Goal: Transaction & Acquisition: Purchase product/service

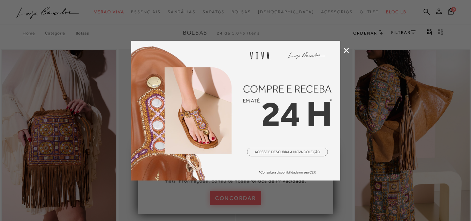
click at [347, 51] on icon at bounding box center [346, 50] width 5 height 5
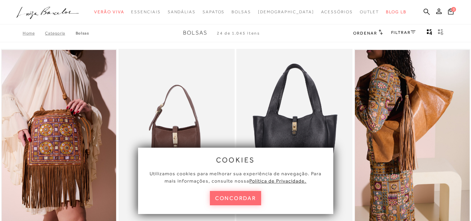
click at [249, 196] on button "concordar" at bounding box center [236, 198] width 52 height 14
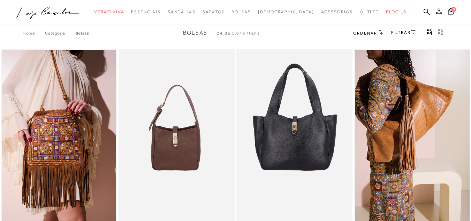
click at [401, 31] on link "FILTRAR" at bounding box center [403, 32] width 24 height 5
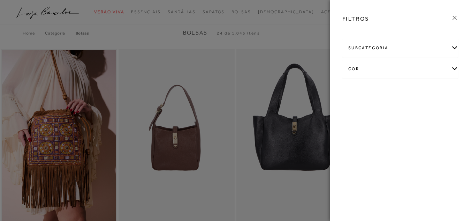
click at [386, 67] on div "cor" at bounding box center [400, 69] width 115 height 18
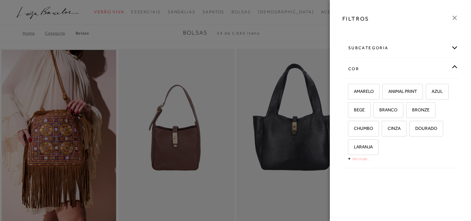
click at [359, 157] on link "Ver mais..." at bounding box center [361, 158] width 19 height 5
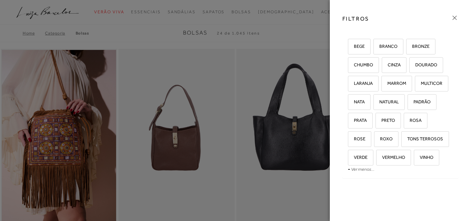
scroll to position [85, 0]
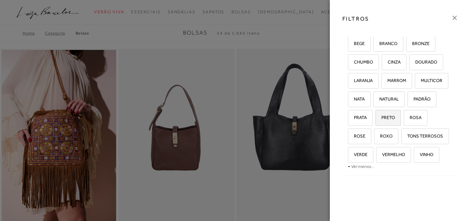
click at [376, 117] on span "PRETO" at bounding box center [385, 117] width 19 height 5
click at [375, 117] on input "PRETO" at bounding box center [378, 118] width 7 height 7
checkbox input "true"
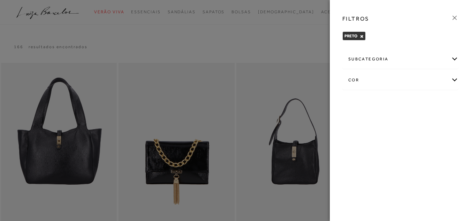
click at [389, 58] on div "subcategoria" at bounding box center [400, 59] width 115 height 18
click at [416, 80] on span "Tamanho" at bounding box center [409, 77] width 17 height 5
click at [366, 60] on div "subcategoria" at bounding box center [400, 59] width 115 height 18
click at [371, 79] on span "Média" at bounding box center [372, 77] width 12 height 5
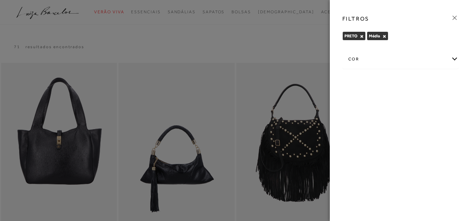
click at [457, 18] on icon at bounding box center [455, 18] width 8 height 8
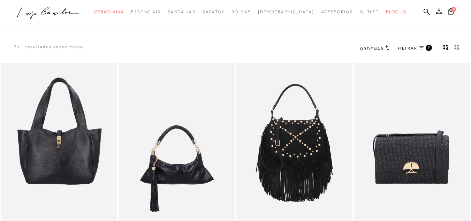
click at [471, 48] on div "Ordenar Ordenar por Padrão 2" at bounding box center [412, 48] width 120 height 9
click at [471, 47] on div "Ordenar Ordenar por Padrão 2" at bounding box center [412, 48] width 120 height 9
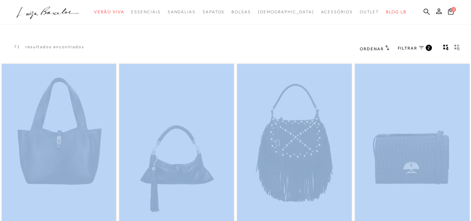
drag, startPoint x: 470, startPoint y: 47, endPoint x: 473, endPoint y: 77, distance: 29.4
click at [471, 77] on html "pa2900006 está carregada. categoryHeader .a{fill-rule:evenodd;} Verão Viva Em a…" at bounding box center [235, 110] width 471 height 221
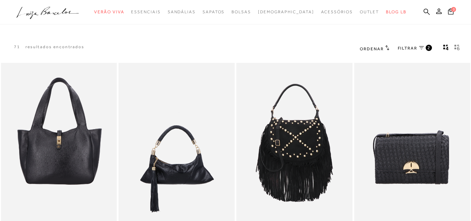
click at [336, 24] on div at bounding box center [235, 12] width 471 height 24
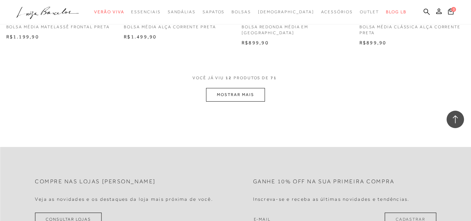
scroll to position [670, 0]
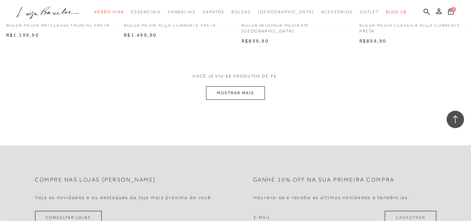
click at [242, 93] on button "MOSTRAR MAIS" at bounding box center [235, 93] width 59 height 14
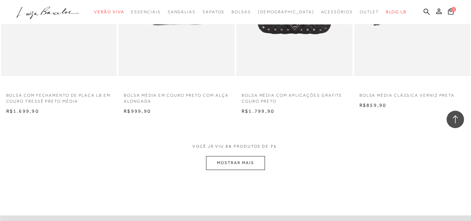
scroll to position [1267, 0]
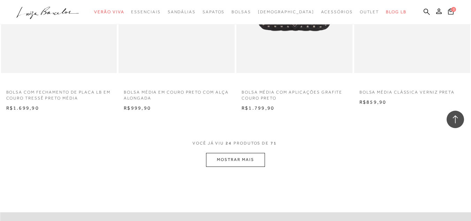
click at [226, 163] on button "MOSTRAR MAIS" at bounding box center [235, 160] width 59 height 14
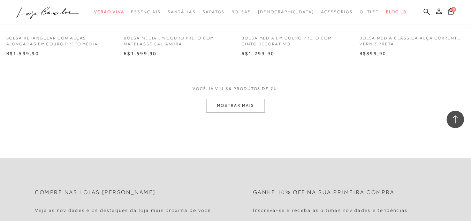
scroll to position [1990, 0]
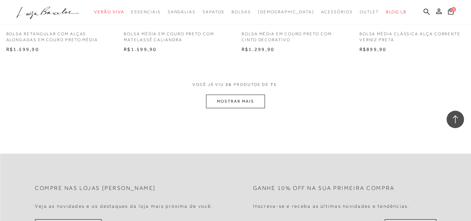
click at [248, 108] on button "MOSTRAR MAIS" at bounding box center [235, 102] width 59 height 14
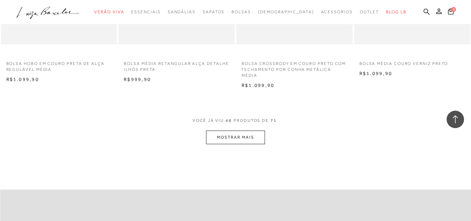
scroll to position [2671, 0]
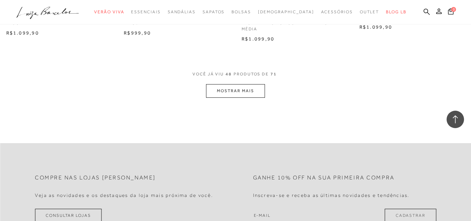
click at [250, 98] on button "MOSTRAR MAIS" at bounding box center [235, 91] width 59 height 14
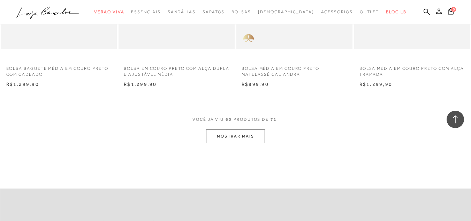
scroll to position [3297, 0]
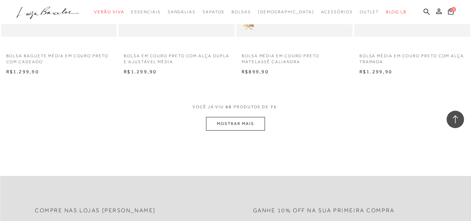
click at [245, 130] on button "MOSTRAR MAIS" at bounding box center [235, 124] width 59 height 14
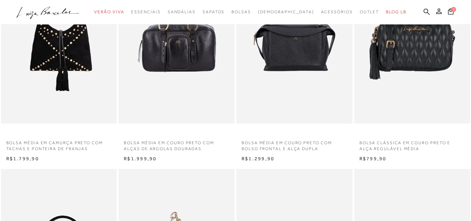
scroll to position [304, 0]
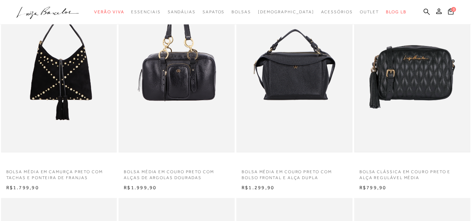
click at [433, 65] on img at bounding box center [412, 65] width 115 height 172
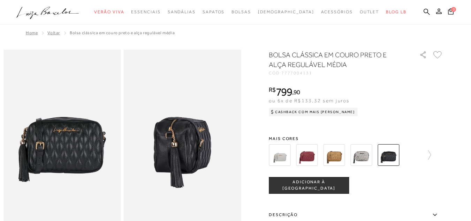
click at [366, 157] on img at bounding box center [362, 155] width 22 height 22
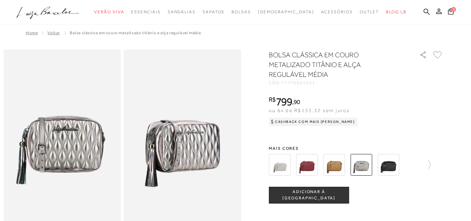
click at [340, 164] on img at bounding box center [334, 165] width 22 height 22
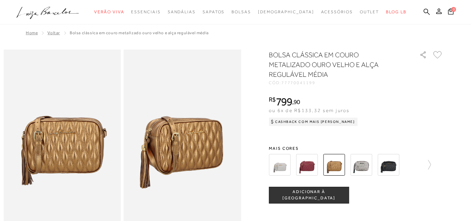
click at [307, 166] on img at bounding box center [307, 165] width 22 height 22
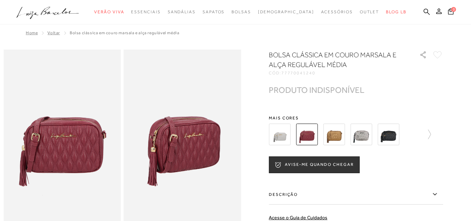
click at [288, 137] on img at bounding box center [280, 134] width 22 height 22
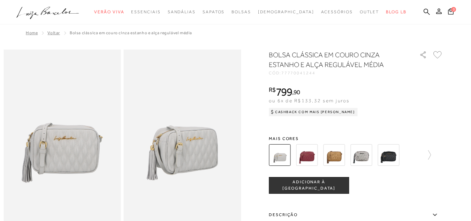
click at [394, 160] on img at bounding box center [389, 155] width 22 height 22
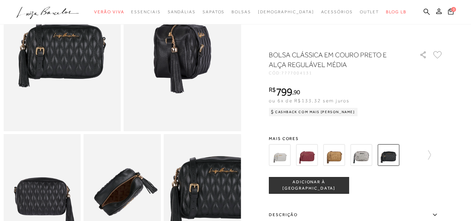
scroll to position [93, 0]
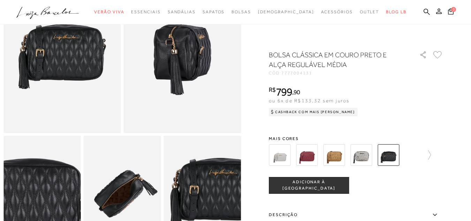
click at [51, 205] on img at bounding box center [32, 188] width 155 height 232
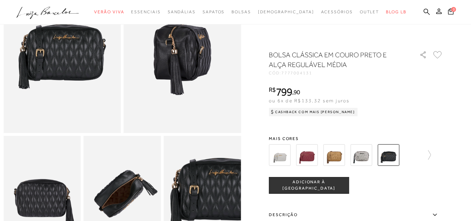
click at [120, 187] on img at bounding box center [122, 194] width 77 height 116
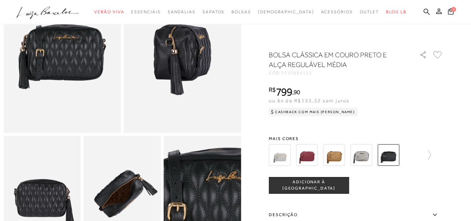
click at [213, 173] on img at bounding box center [193, 219] width 155 height 232
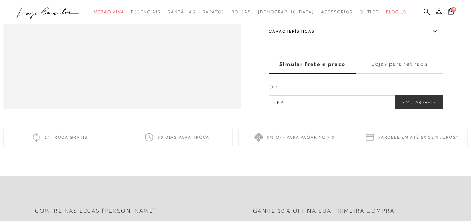
scroll to position [589, 0]
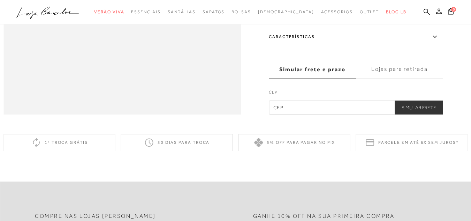
click at [325, 114] on input "text" at bounding box center [356, 107] width 174 height 14
type input "07622-445"
click at [433, 114] on button "Simular Frete" at bounding box center [419, 107] width 48 height 14
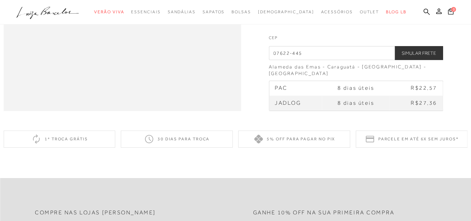
scroll to position [460, 0]
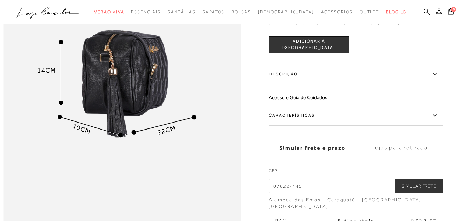
click at [416, 157] on label "Lojas para retirada" at bounding box center [399, 147] width 87 height 19
click at [0, 0] on input "Lojas para retirada" at bounding box center [0, 0] width 0 height 0
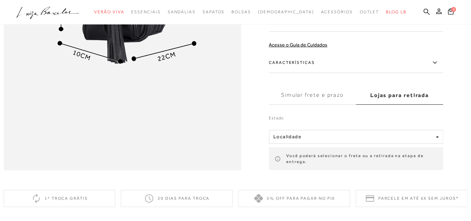
scroll to position [546, 0]
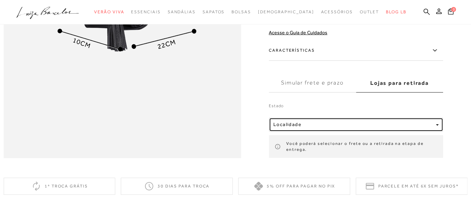
click at [397, 128] on div "Localidade" at bounding box center [353, 125] width 160 height 6
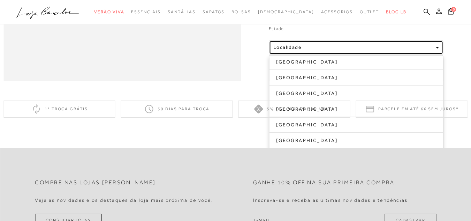
scroll to position [626, 0]
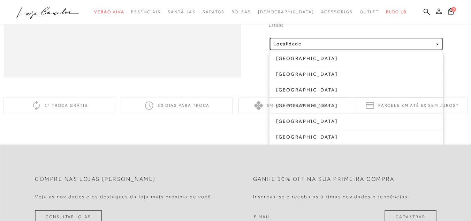
click at [300, 47] on span "Localidade" at bounding box center [287, 44] width 28 height 6
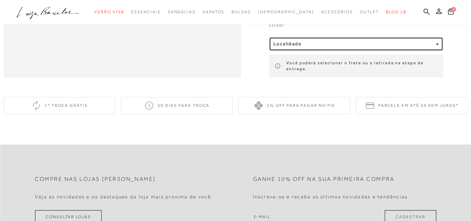
click at [300, 47] on span "Localidade" at bounding box center [287, 44] width 28 height 6
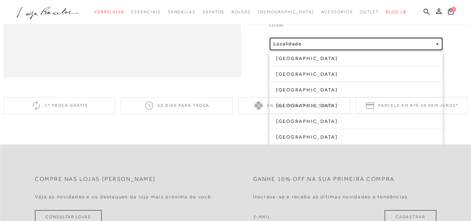
click at [298, 47] on span "Localidade" at bounding box center [287, 44] width 28 height 6
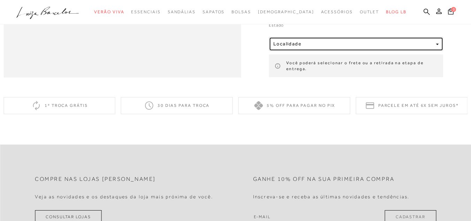
click at [298, 47] on span "Localidade" at bounding box center [287, 44] width 28 height 6
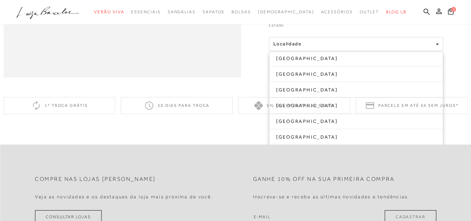
click at [462, 170] on div "Compre nas lojas Luiza Barcelos Veja as novidades e os destaques da loja mais p…" at bounding box center [235, 196] width 471 height 104
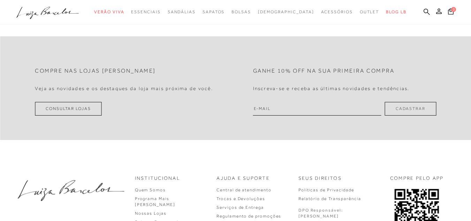
scroll to position [736, 0]
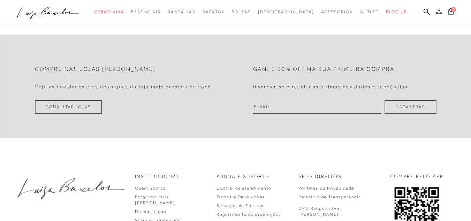
click at [287, 114] on input "email" at bounding box center [317, 107] width 128 height 14
type input "k"
type input "KELLYREISXAVI@GMAIL.COM"
click at [420, 114] on button "Cadastrar" at bounding box center [410, 107] width 51 height 14
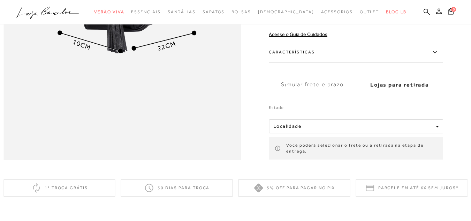
scroll to position [539, 0]
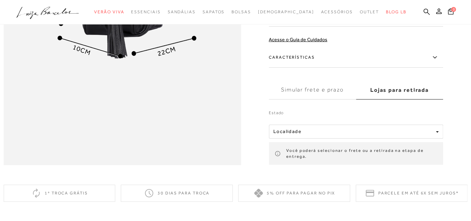
click at [322, 99] on label "Simular frete e prazo" at bounding box center [312, 90] width 87 height 19
click at [0, 0] on input "Simular frete e prazo" at bounding box center [0, 0] width 0 height 0
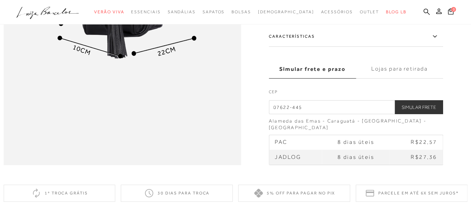
click at [318, 114] on input "07622-445" at bounding box center [356, 107] width 174 height 14
drag, startPoint x: 318, startPoint y: 127, endPoint x: 229, endPoint y: 121, distance: 89.1
type input "03024-000"
click at [419, 114] on button "Simular Frete" at bounding box center [419, 107] width 48 height 14
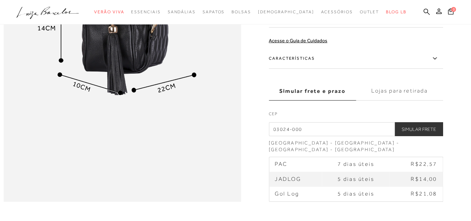
scroll to position [498, 0]
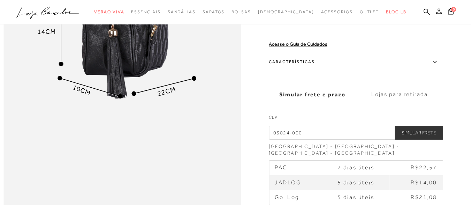
click at [415, 104] on label "Lojas para retirada" at bounding box center [399, 94] width 87 height 19
click at [0, 0] on input "Lojas para retirada" at bounding box center [0, 0] width 0 height 0
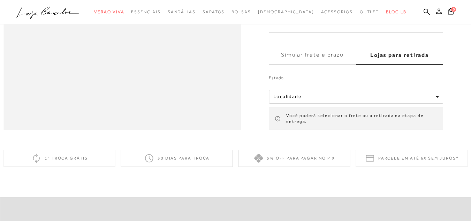
scroll to position [617, 0]
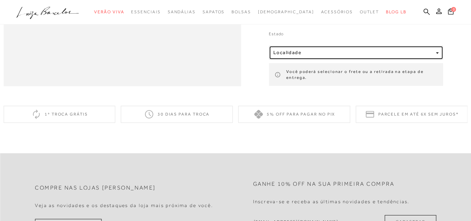
click at [325, 60] on button "Localidade" at bounding box center [356, 53] width 174 height 14
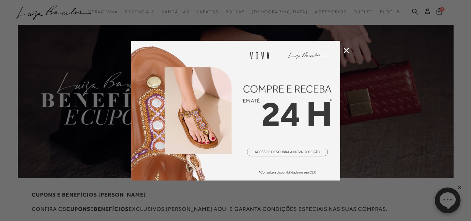
click at [305, 151] on img at bounding box center [235, 111] width 209 height 140
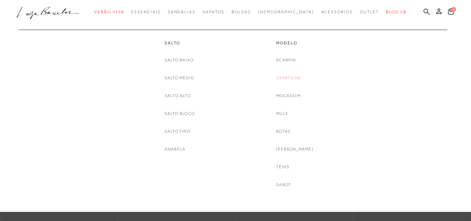
click at [299, 79] on link "Sapatilha" at bounding box center [288, 77] width 25 height 7
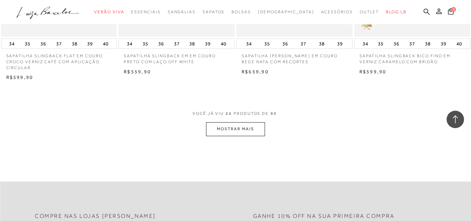
scroll to position [1292, 0]
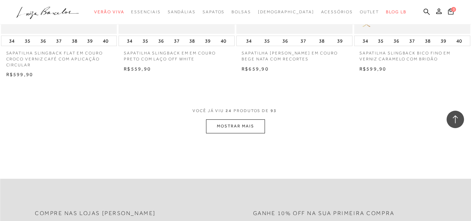
click at [246, 128] on button "MOSTRAR MAIS" at bounding box center [235, 126] width 59 height 14
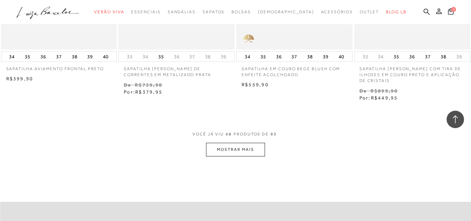
scroll to position [2653, 0]
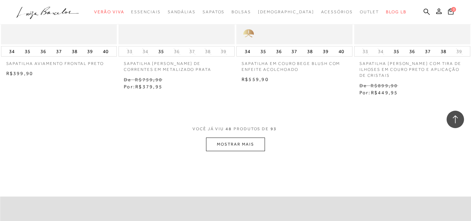
click at [253, 140] on button "MOSTRAR MAIS" at bounding box center [235, 144] width 59 height 14
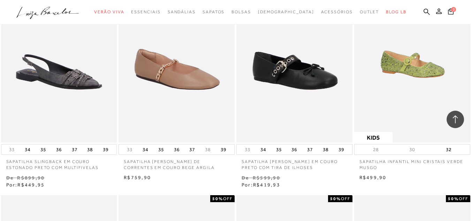
scroll to position [3483, 0]
